Goal: Task Accomplishment & Management: Manage account settings

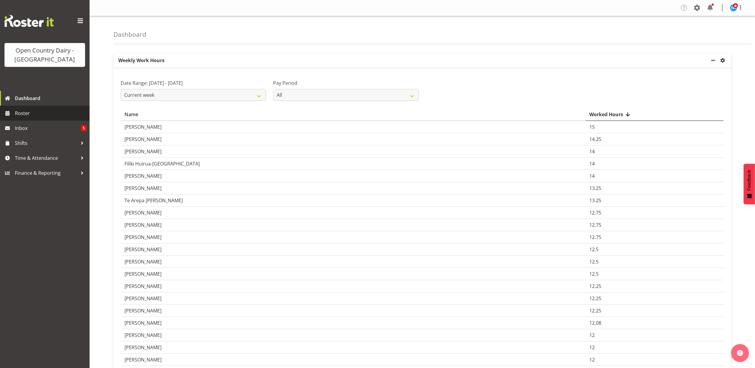
click at [11, 112] on span at bounding box center [7, 113] width 9 height 9
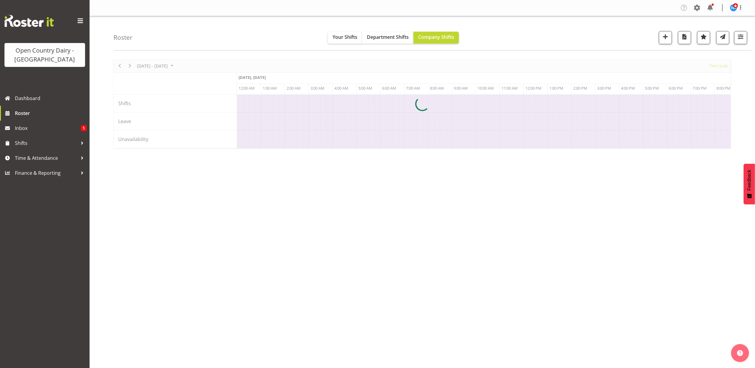
scroll to position [0, 573]
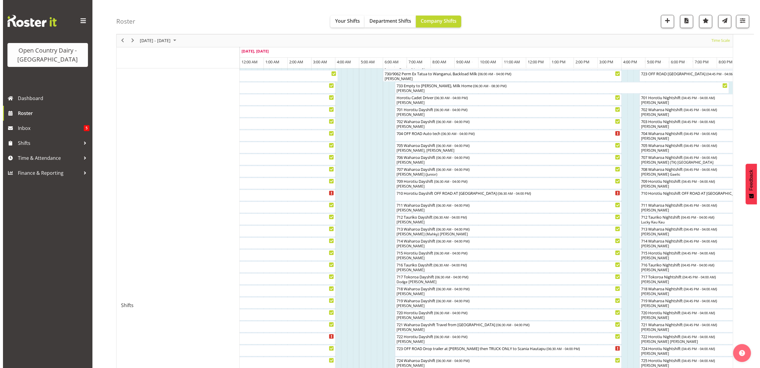
scroll to position [79, 0]
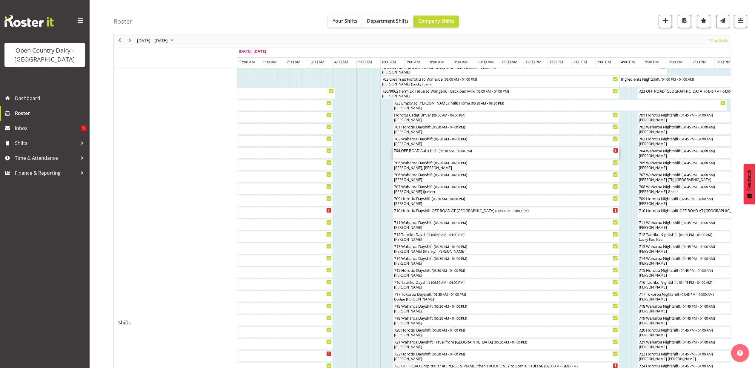
click at [420, 152] on div "704 OFF ROAD Auto tech ( 06:30 AM - 04:00 PM )" at bounding box center [506, 150] width 224 height 6
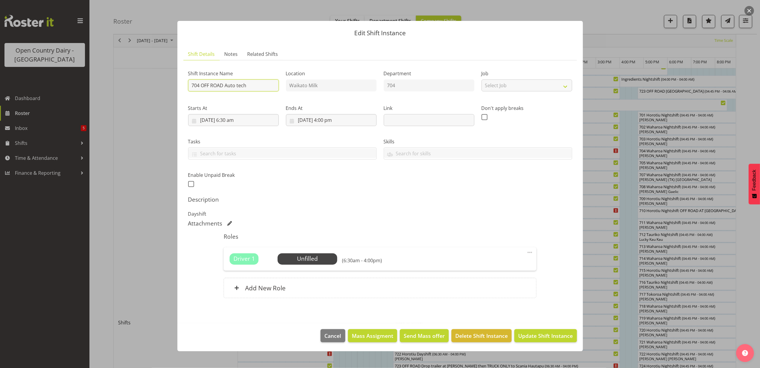
drag, startPoint x: 202, startPoint y: 85, endPoint x: 263, endPoint y: 87, distance: 61.2
click at [264, 89] on input "704 OFF ROAD Auto tech" at bounding box center [233, 85] width 91 height 12
type input "704 Waharoa Dayshift"
click at [534, 334] on span "Update Shift Instance" at bounding box center [546, 335] width 55 height 8
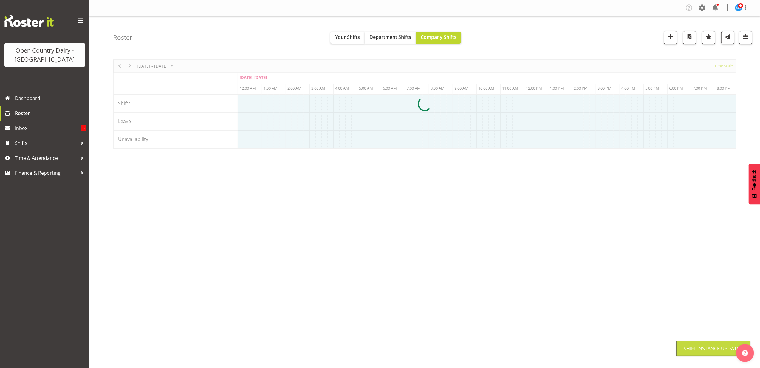
scroll to position [0, 0]
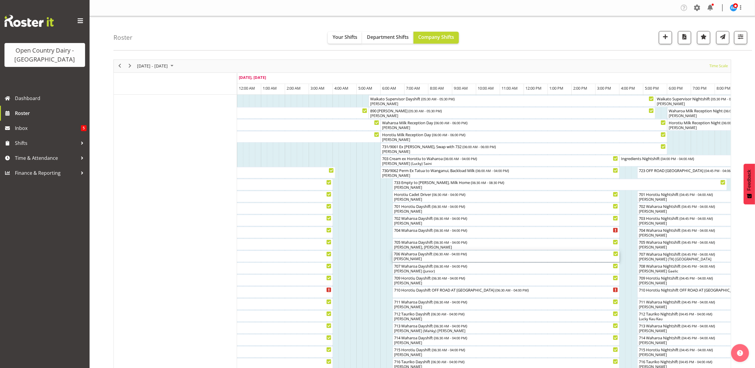
click at [412, 257] on div "[PERSON_NAME]" at bounding box center [506, 258] width 224 height 5
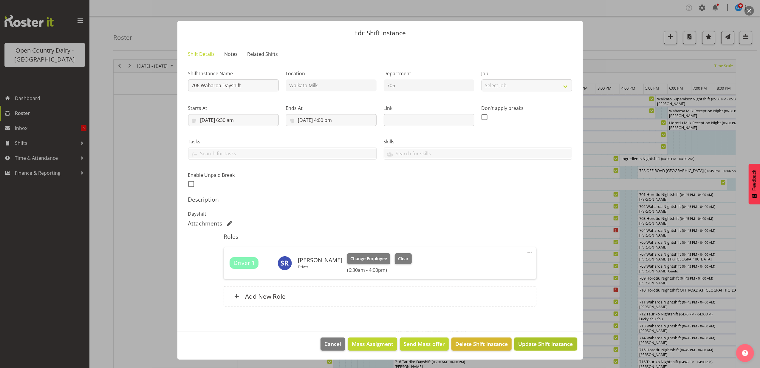
click at [534, 342] on span "Update Shift Instance" at bounding box center [546, 344] width 55 height 8
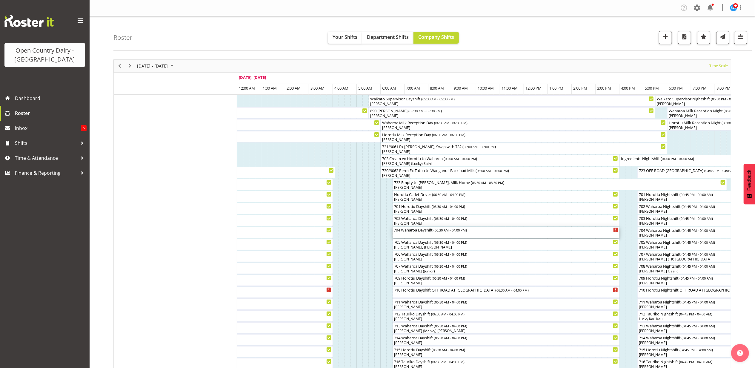
click at [427, 236] on div "704 Waharoa Dayshift ( 06:30 AM - 04:00 PM )" at bounding box center [506, 231] width 224 height 11
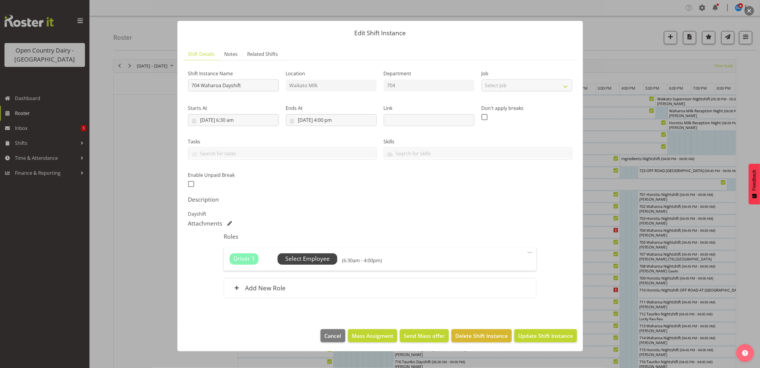
click at [323, 259] on span "Select Employee" at bounding box center [308, 258] width 44 height 9
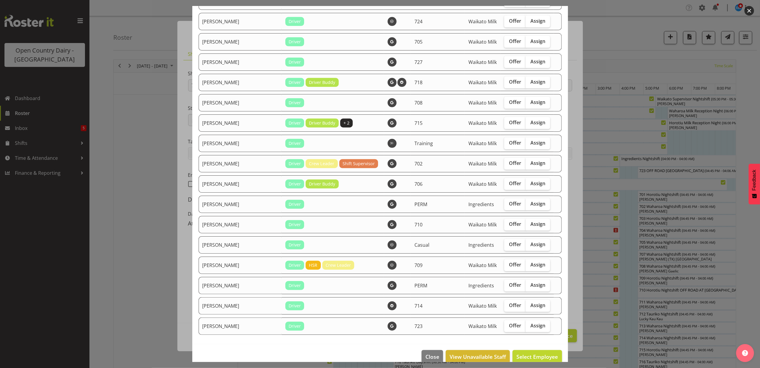
scroll to position [388, 0]
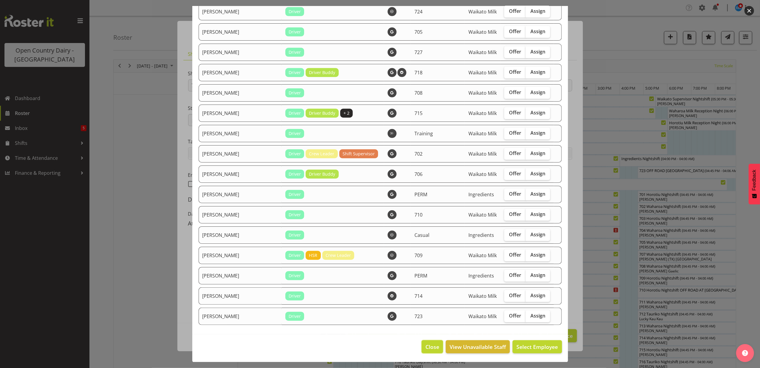
click at [422, 340] on button "Close" at bounding box center [432, 346] width 21 height 13
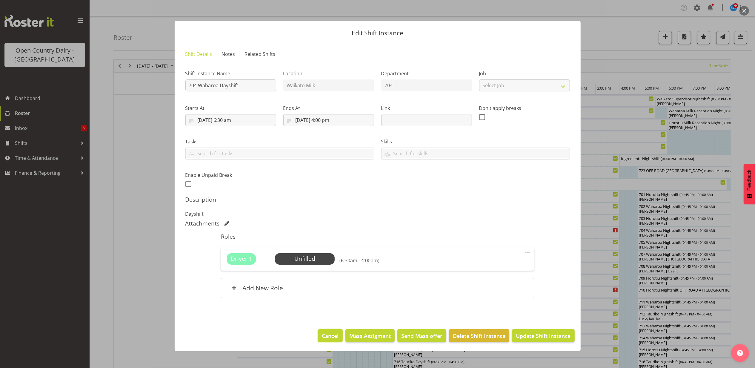
click at [331, 335] on span "Cancel" at bounding box center [330, 335] width 17 height 8
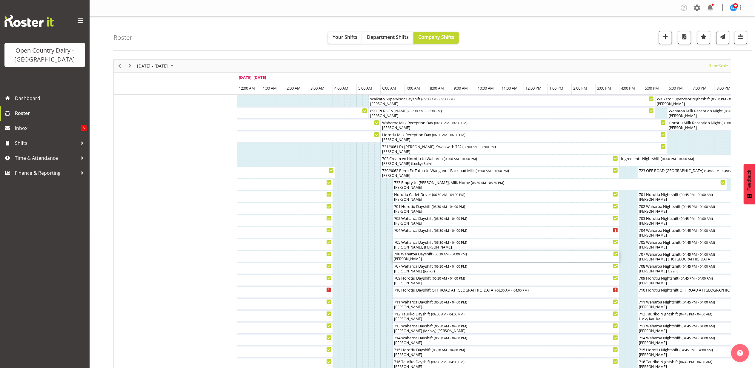
click at [420, 257] on div "706 Waharoa Dayshift ( 06:30 AM - 04:00 PM ) [PERSON_NAME]" at bounding box center [506, 255] width 224 height 11
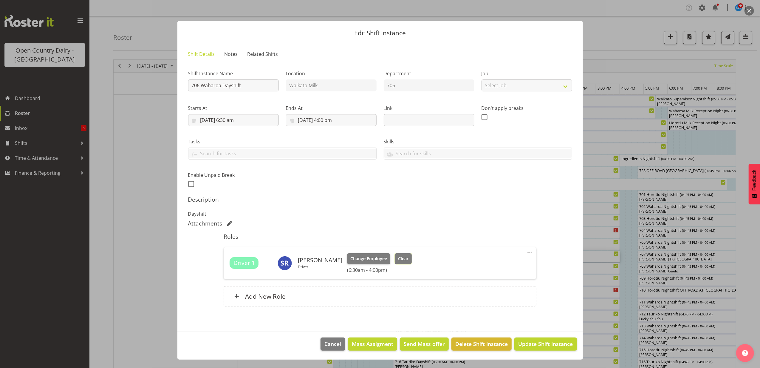
click at [398, 257] on span "Clear" at bounding box center [403, 258] width 10 height 7
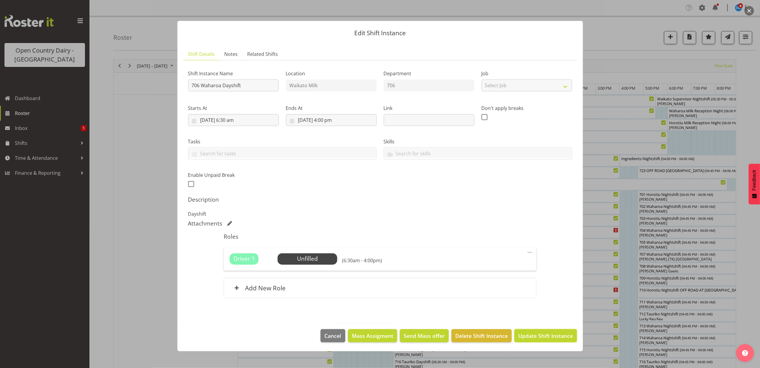
click at [532, 332] on span "Update Shift Instance" at bounding box center [546, 335] width 55 height 8
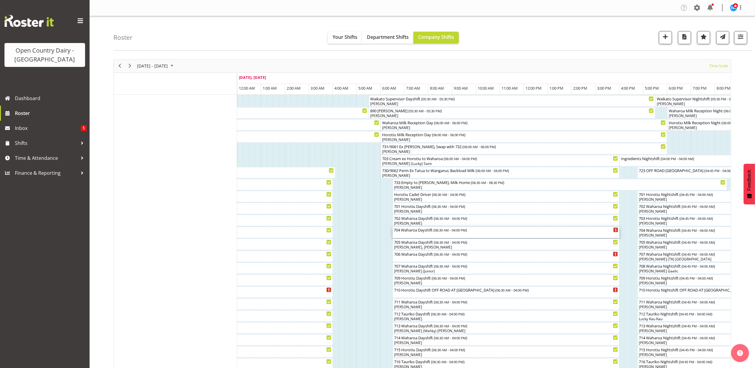
click at [427, 232] on div "704 Waharoa Dayshift ( 06:30 AM - 04:00 PM )" at bounding box center [506, 229] width 224 height 6
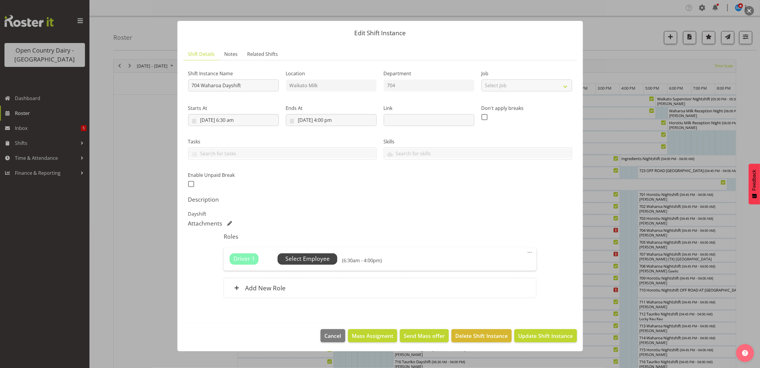
click at [300, 259] on span "Select Employee" at bounding box center [308, 258] width 44 height 9
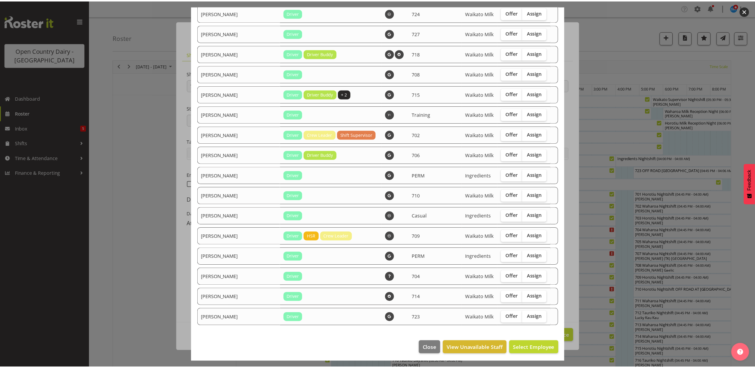
scroll to position [409, 0]
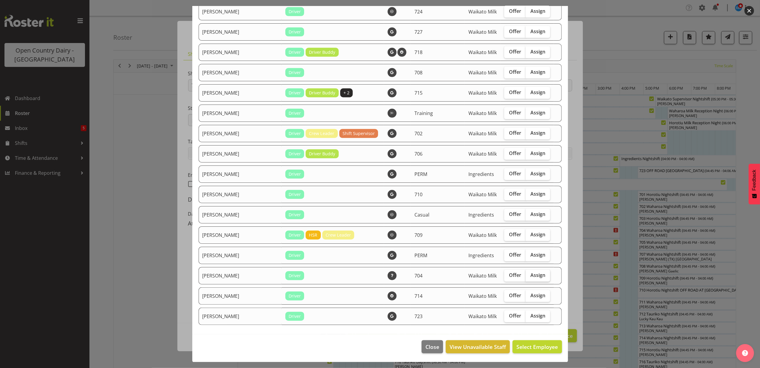
click at [531, 273] on span "Assign" at bounding box center [538, 275] width 15 height 6
click at [526, 273] on input "Assign" at bounding box center [528, 275] width 4 height 4
checkbox input "true"
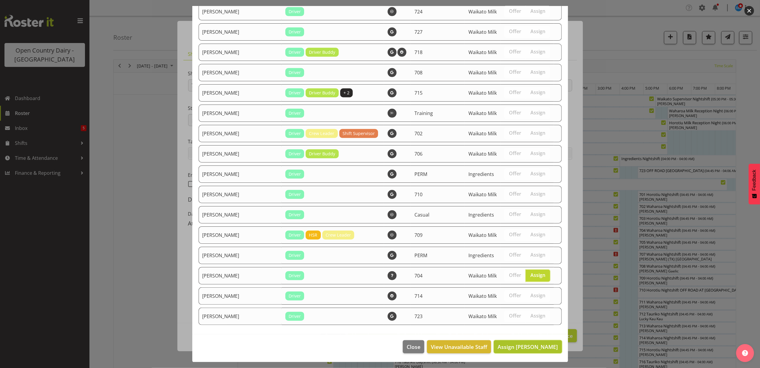
click at [523, 345] on span "Assign [PERSON_NAME]" at bounding box center [528, 346] width 60 height 7
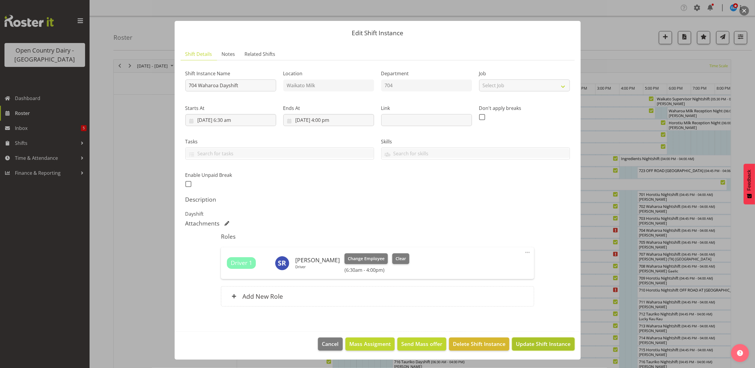
click at [527, 343] on span "Update Shift Instance" at bounding box center [543, 344] width 55 height 8
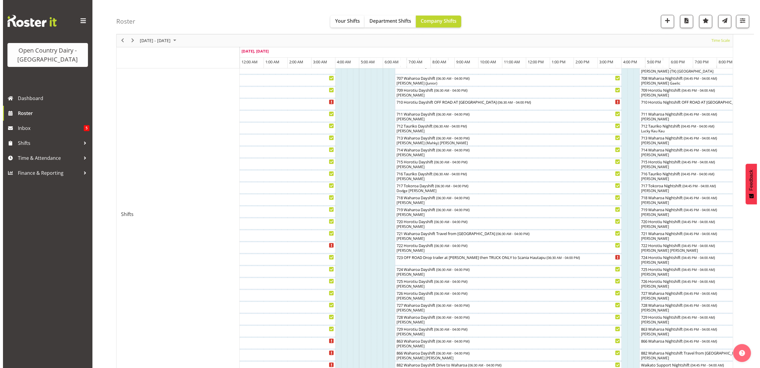
scroll to position [278, 0]
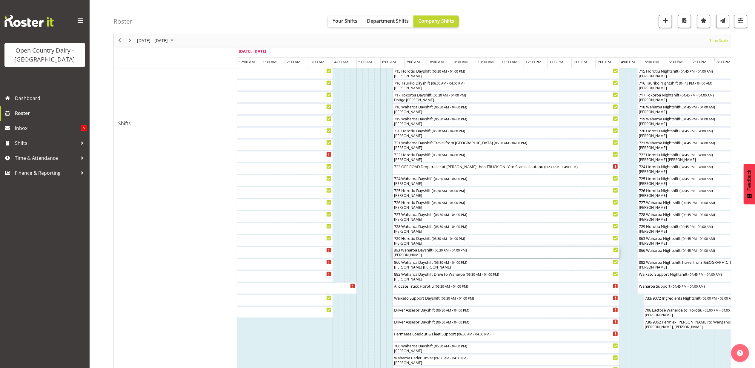
click at [422, 251] on div "863 Waharoa Dayshift ( 06:30 AM - 04:00 PM )" at bounding box center [506, 249] width 224 height 6
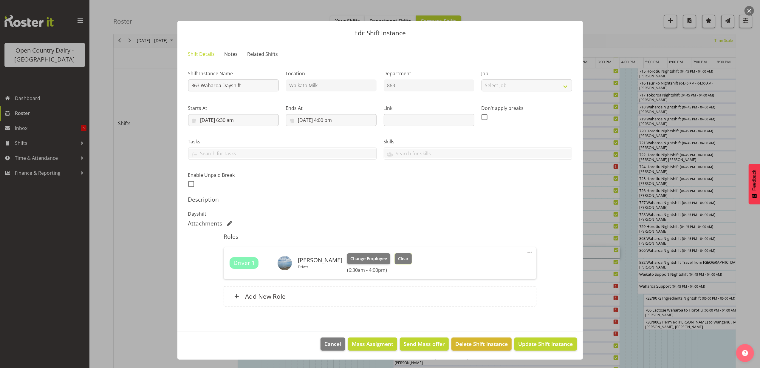
click at [400, 256] on span "Clear" at bounding box center [403, 258] width 10 height 7
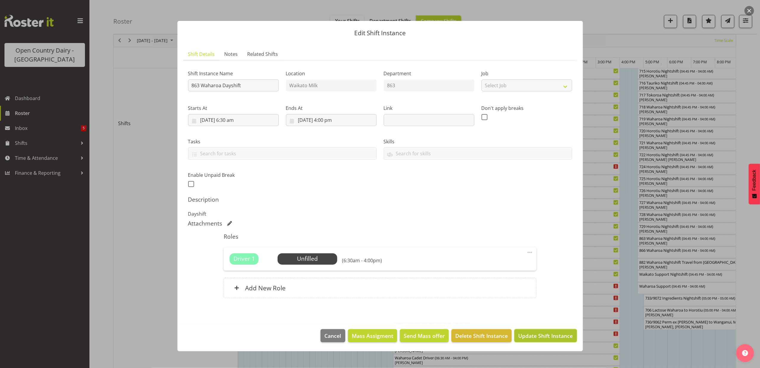
click at [524, 331] on button "Update Shift Instance" at bounding box center [546, 335] width 62 height 13
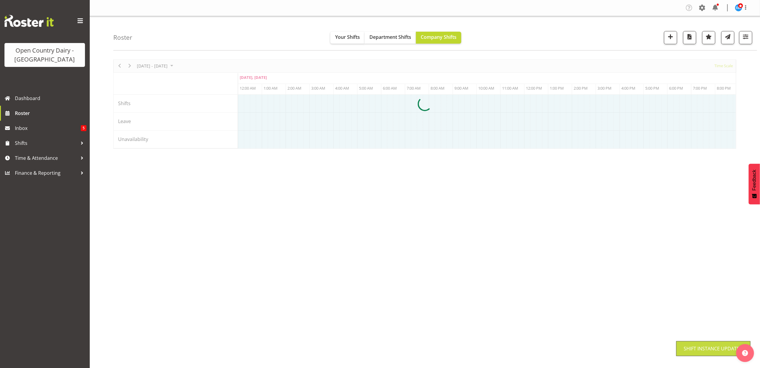
scroll to position [0, 0]
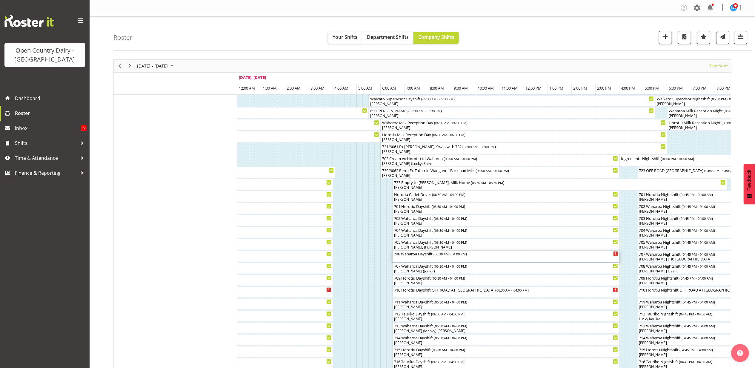
click at [411, 258] on div "706 Waharoa Dayshift ( 06:30 AM - 04:00 PM )" at bounding box center [506, 255] width 224 height 11
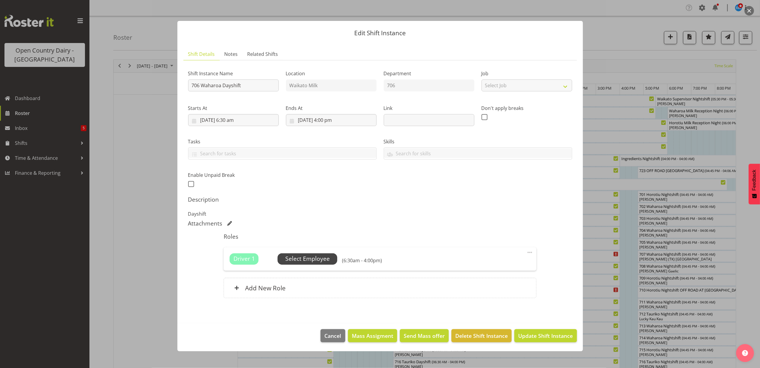
click at [305, 259] on span "Select Employee" at bounding box center [308, 258] width 44 height 9
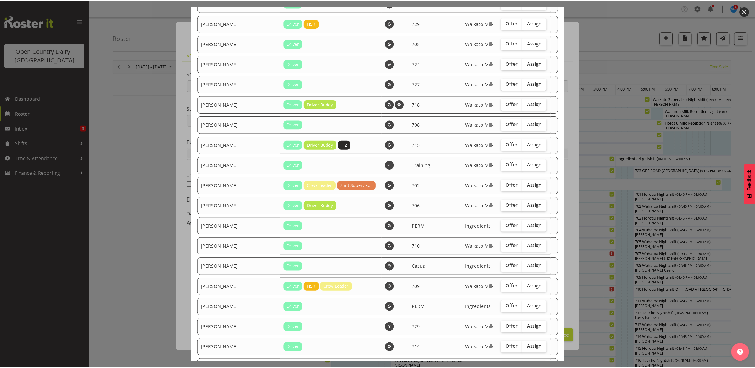
scroll to position [409, 0]
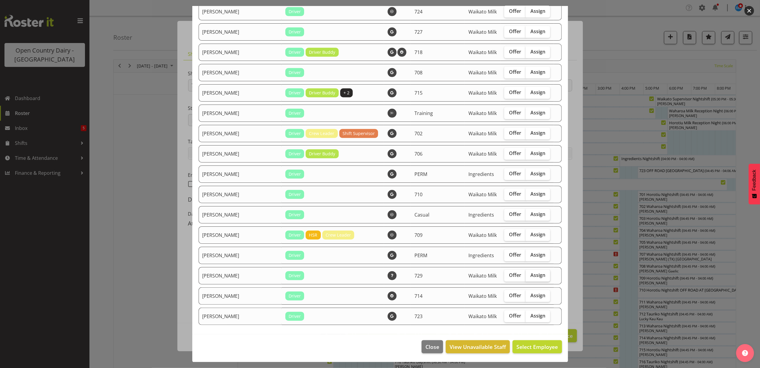
click at [526, 270] on label "Assign" at bounding box center [538, 275] width 24 height 12
click at [526, 273] on input "Assign" at bounding box center [528, 275] width 4 height 4
checkbox input "true"
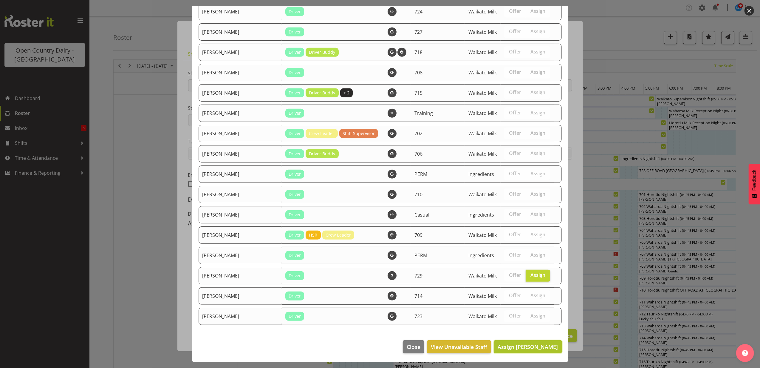
click at [516, 346] on span "Assign [PERSON_NAME]" at bounding box center [528, 346] width 60 height 7
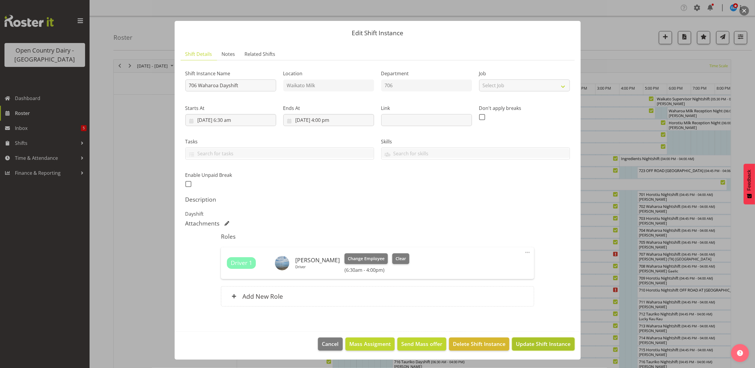
click at [524, 340] on button "Update Shift Instance" at bounding box center [543, 343] width 62 height 13
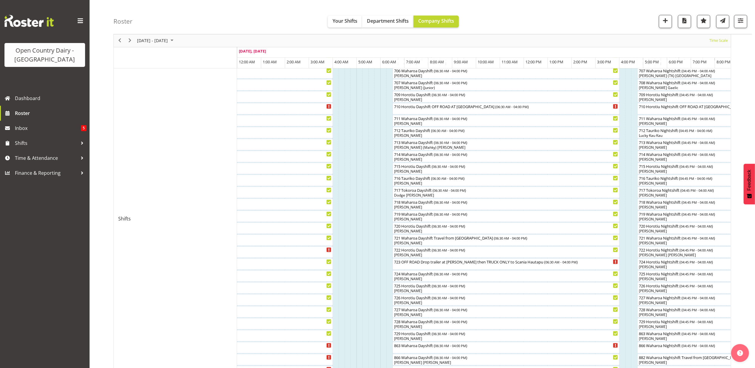
scroll to position [197, 0]
